Goal: Information Seeking & Learning: Learn about a topic

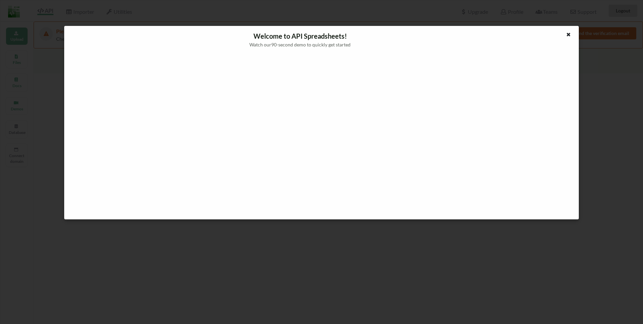
click at [573, 33] on div at bounding box center [569, 35] width 8 height 8
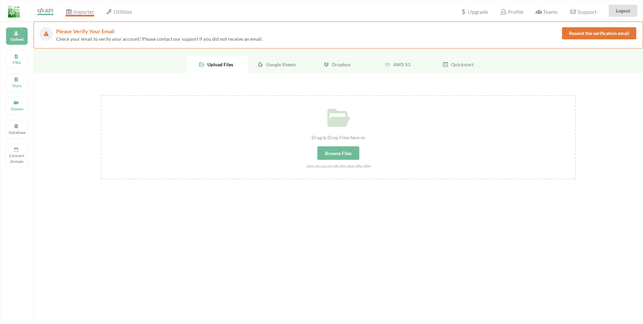
click at [73, 13] on span "Importer" at bounding box center [80, 12] width 28 height 8
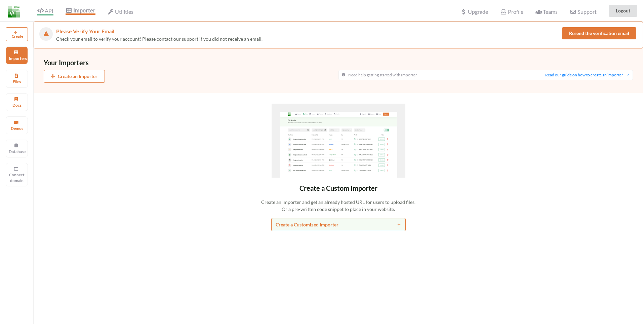
click at [47, 14] on span "API" at bounding box center [45, 11] width 16 height 8
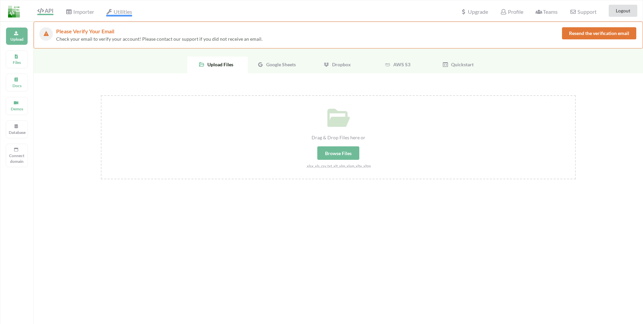
click at [113, 11] on span "Utilities" at bounding box center [119, 12] width 26 height 8
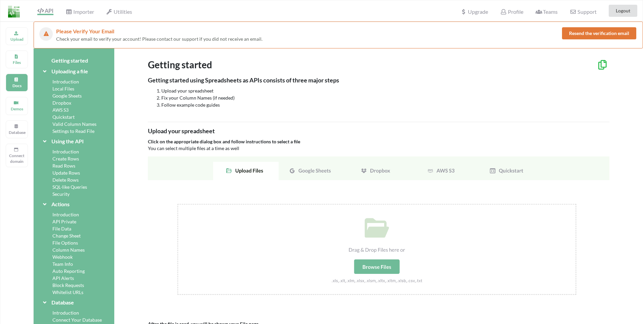
click at [65, 151] on div "Introduction" at bounding box center [74, 151] width 65 height 7
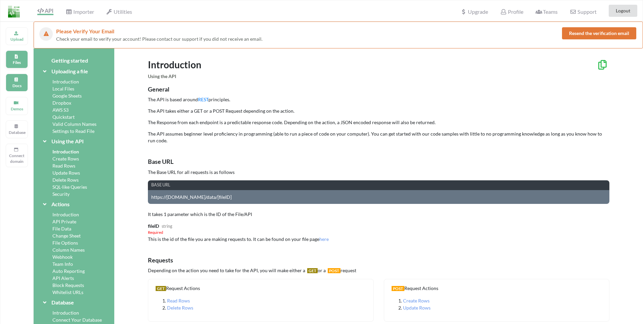
click at [19, 60] on p "Files" at bounding box center [17, 63] width 16 height 6
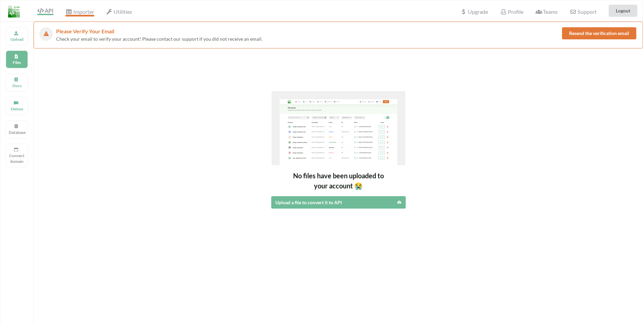
click at [82, 11] on span "Importer" at bounding box center [80, 12] width 28 height 8
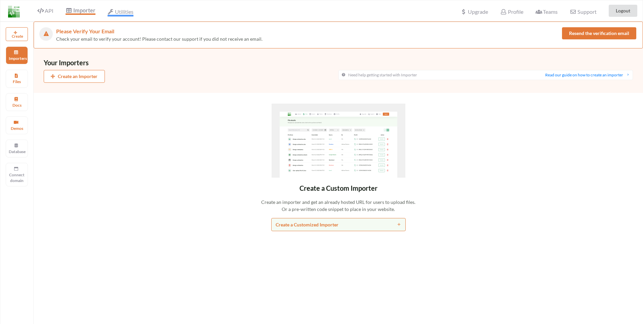
click at [122, 12] on span "Utilities" at bounding box center [121, 12] width 26 height 8
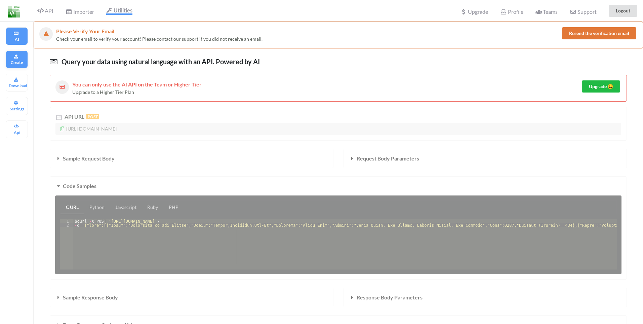
click at [10, 63] on p "Create" at bounding box center [17, 63] width 16 height 6
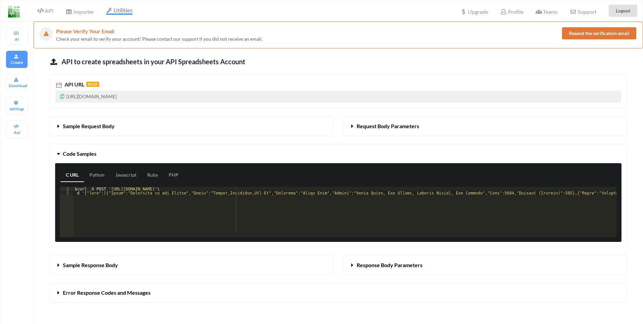
drag, startPoint x: 87, startPoint y: 94, endPoint x: 229, endPoint y: 94, distance: 141.9
click at [229, 94] on p "[URL][DOMAIN_NAME]" at bounding box center [338, 96] width 566 height 12
click at [228, 94] on p "[URL][DOMAIN_NAME]" at bounding box center [338, 96] width 566 height 12
click at [45, 10] on span "API" at bounding box center [45, 11] width 16 height 8
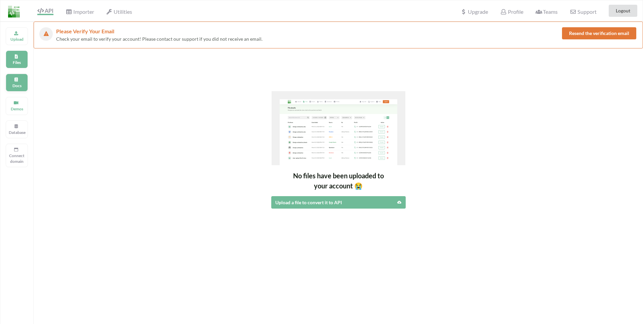
click at [18, 86] on p "Docs" at bounding box center [17, 86] width 16 height 6
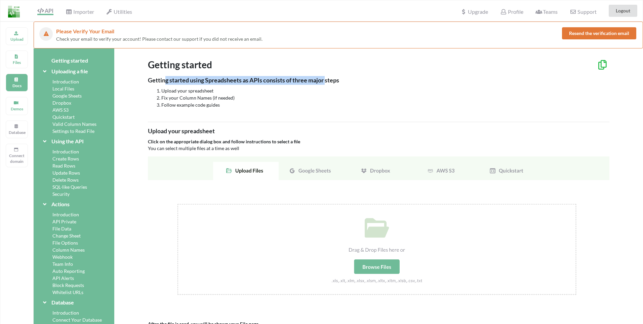
drag, startPoint x: 165, startPoint y: 83, endPoint x: 321, endPoint y: 99, distance: 156.2
click at [332, 86] on div "Getting started using Spreadsheets as APIs consists of three major steps Upload…" at bounding box center [379, 92] width 462 height 33
click at [277, 103] on li "Follow example code guides" at bounding box center [385, 104] width 448 height 7
click at [601, 64] on icon at bounding box center [602, 63] width 11 height 9
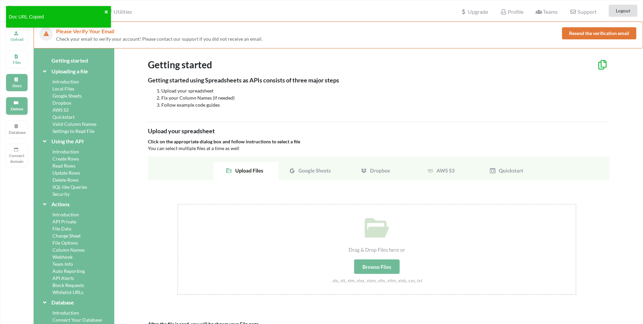
click at [19, 111] on p "Demos" at bounding box center [17, 109] width 16 height 6
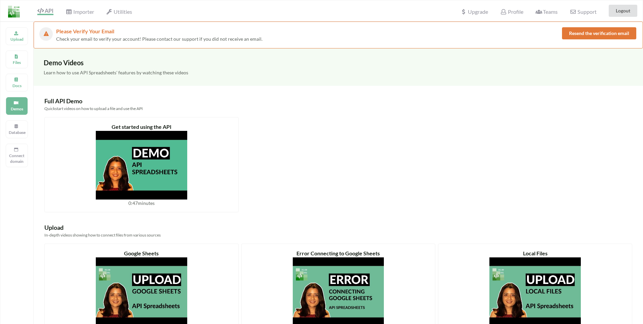
click at [11, 70] on div "Upload Files Docs Demos Database Connect domain" at bounding box center [17, 184] width 34 height 324
click at [24, 88] on div "Docs" at bounding box center [17, 83] width 22 height 18
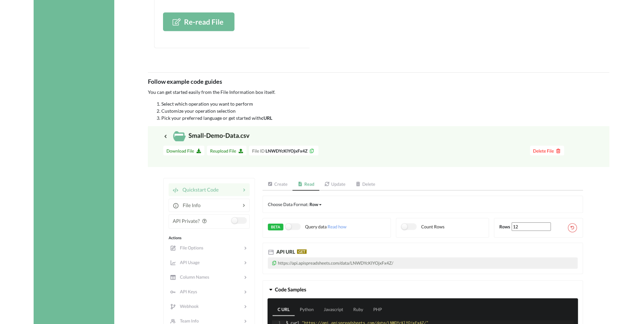
scroll to position [1280, 0]
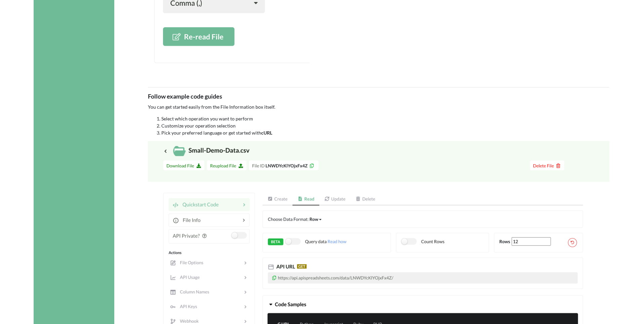
drag, startPoint x: 224, startPoint y: 130, endPoint x: 261, endPoint y: 130, distance: 36.3
click at [261, 130] on ol "Select which operation you want to perform Customize your operation selection P…" at bounding box center [379, 125] width 462 height 21
click at [276, 166] on img at bounding box center [379, 265] width 462 height 249
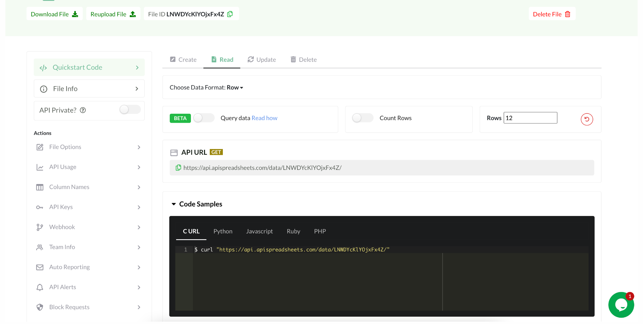
scroll to position [60, 0]
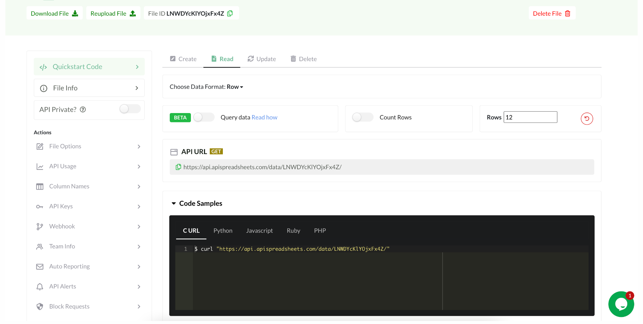
click at [176, 15] on img at bounding box center [321, 149] width 632 height 341
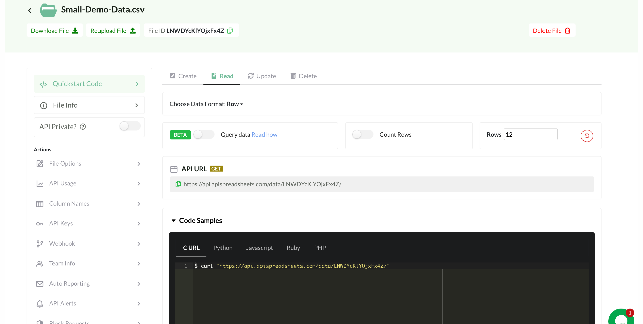
scroll to position [0, 0]
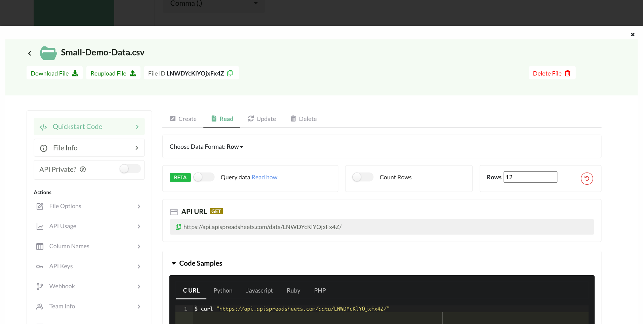
click at [252, 17] on div at bounding box center [321, 162] width 643 height 324
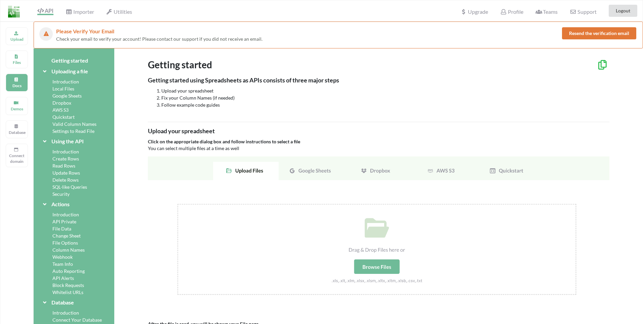
click at [311, 172] on img at bounding box center [379, 233] width 462 height 154
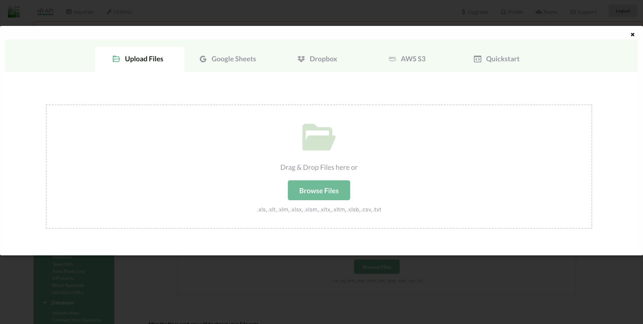
click at [212, 67] on img at bounding box center [321, 144] width 632 height 211
click at [153, 278] on div at bounding box center [321, 162] width 643 height 324
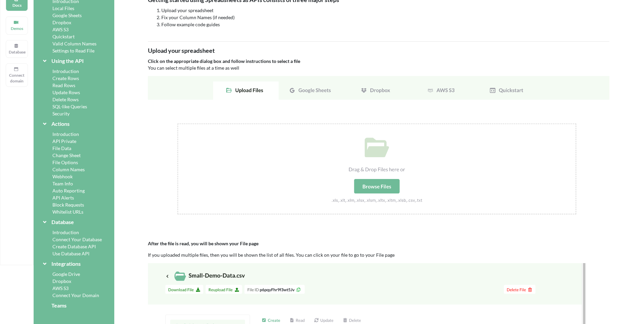
scroll to position [81, 0]
click at [70, 86] on div "Read Rows" at bounding box center [74, 84] width 65 height 7
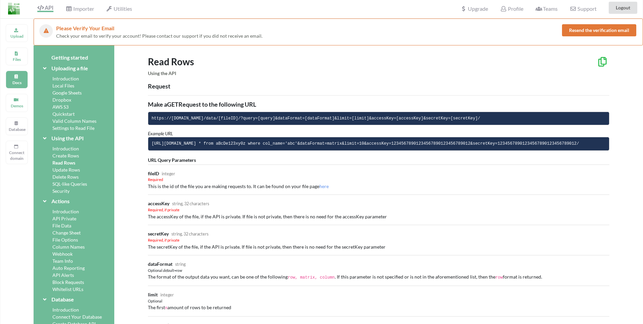
scroll to position [0, 0]
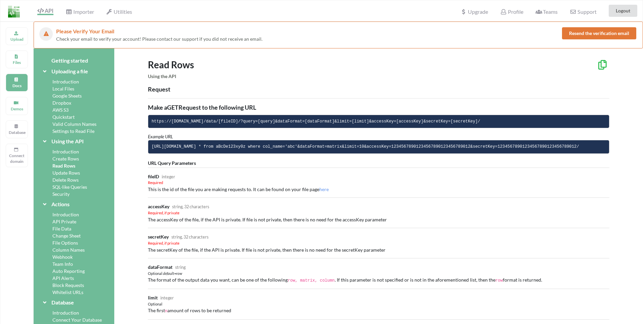
click at [16, 15] on img at bounding box center [14, 12] width 12 height 12
click at [12, 8] on img at bounding box center [14, 12] width 12 height 12
click at [9, 9] on img at bounding box center [14, 12] width 12 height 12
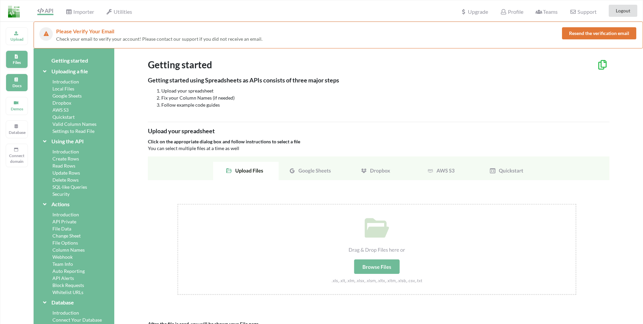
click at [10, 64] on p "Files" at bounding box center [17, 63] width 16 height 6
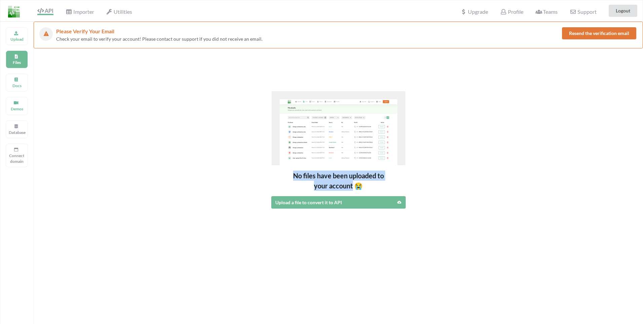
drag, startPoint x: 287, startPoint y: 175, endPoint x: 352, endPoint y: 188, distance: 66.1
click at [352, 188] on div "No files have been uploaded to your account 😭" at bounding box center [339, 180] width 610 height 20
click at [76, 14] on span "Importer" at bounding box center [80, 12] width 28 height 8
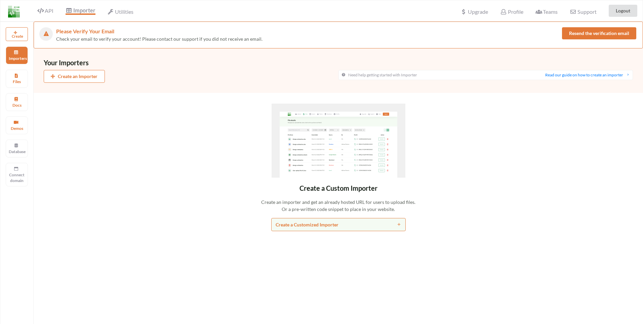
click at [13, 9] on img at bounding box center [14, 12] width 12 height 12
